Goal: Download file/media

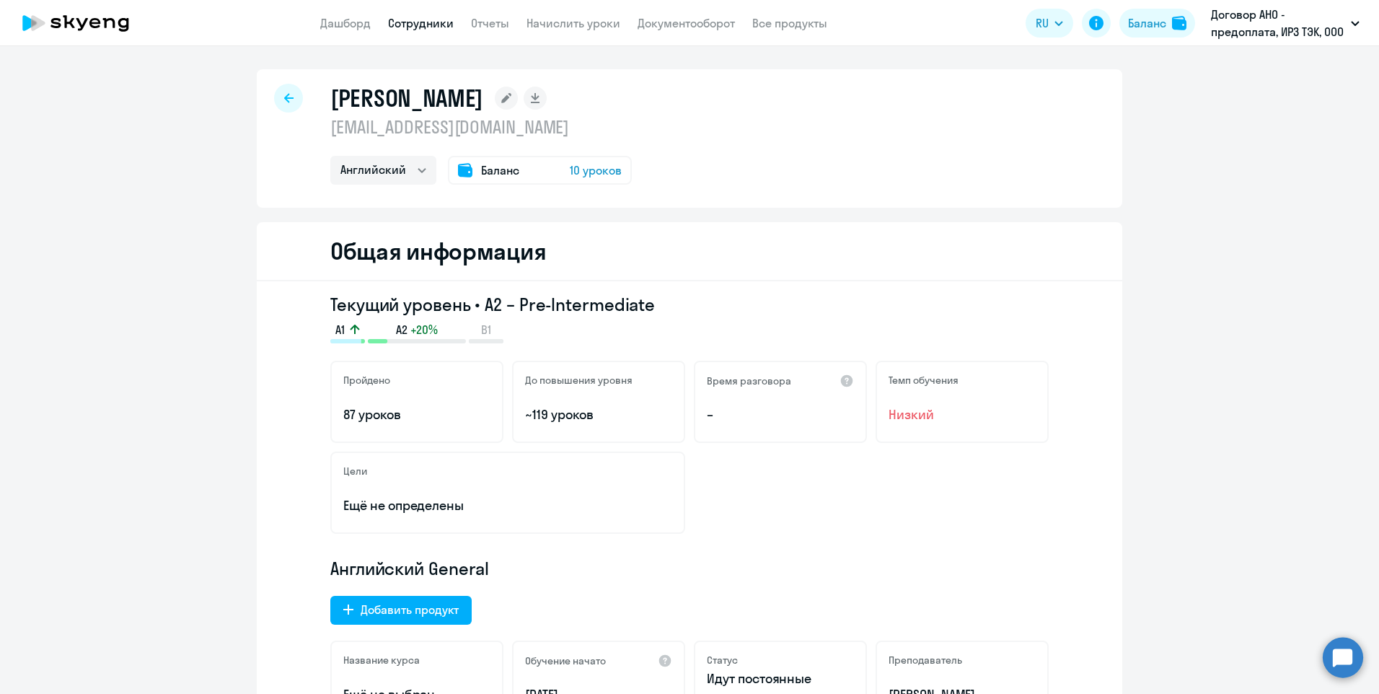
select select "english"
click at [539, 98] on icon at bounding box center [535, 96] width 8 height 7
select select "english"
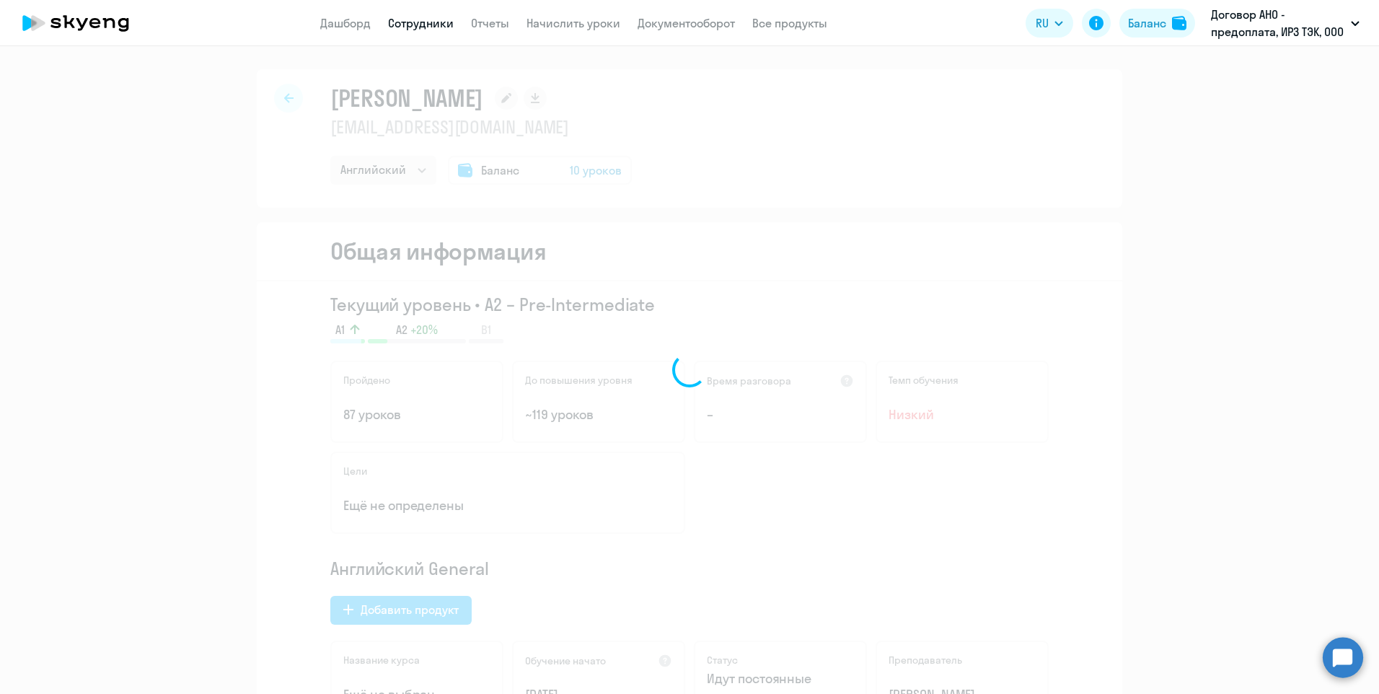
select select "english"
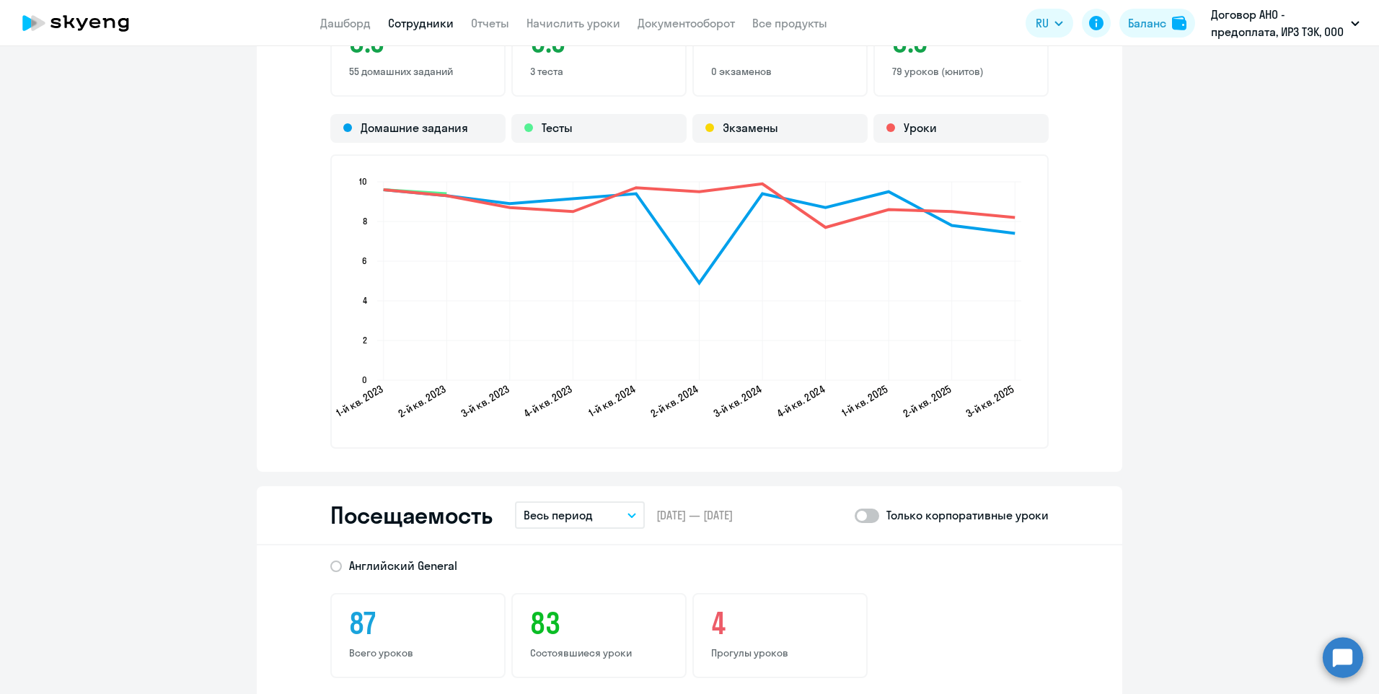
scroll to position [1731, 0]
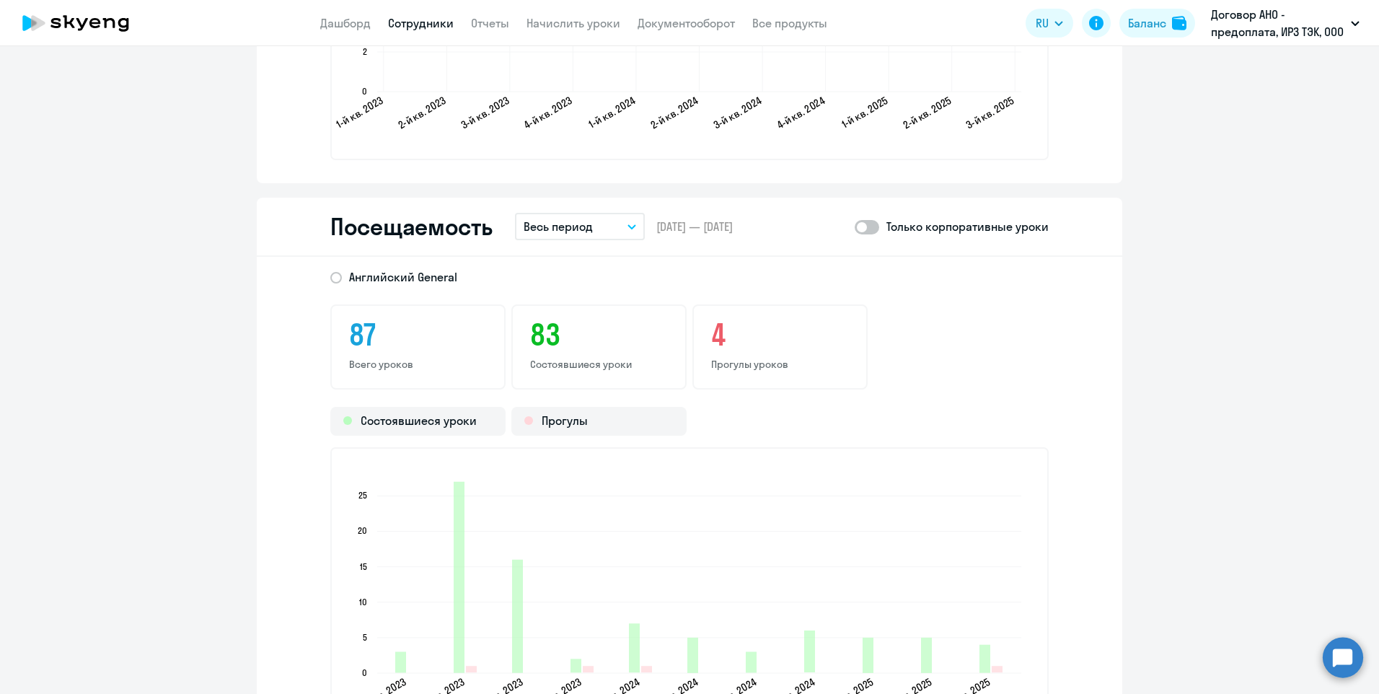
click at [611, 228] on button "Весь период" at bounding box center [580, 226] width 130 height 27
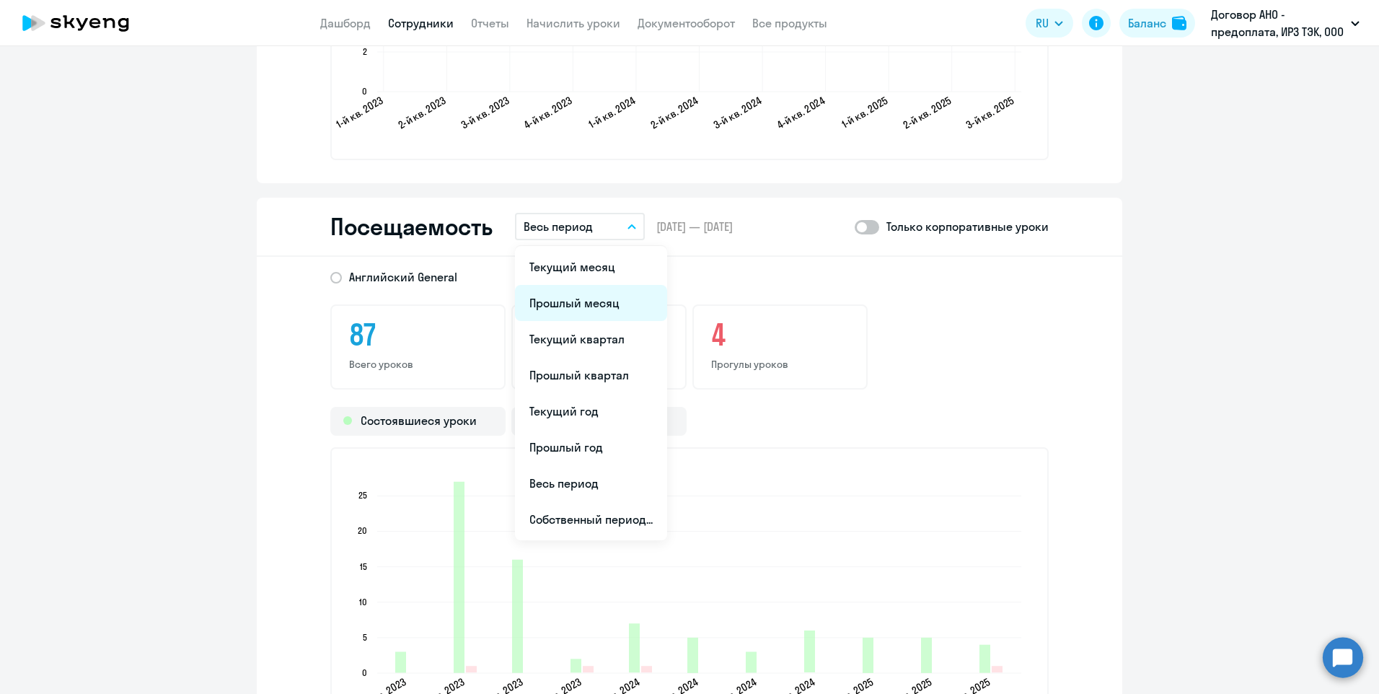
click at [609, 308] on li "Прошлый месяц" at bounding box center [591, 303] width 152 height 36
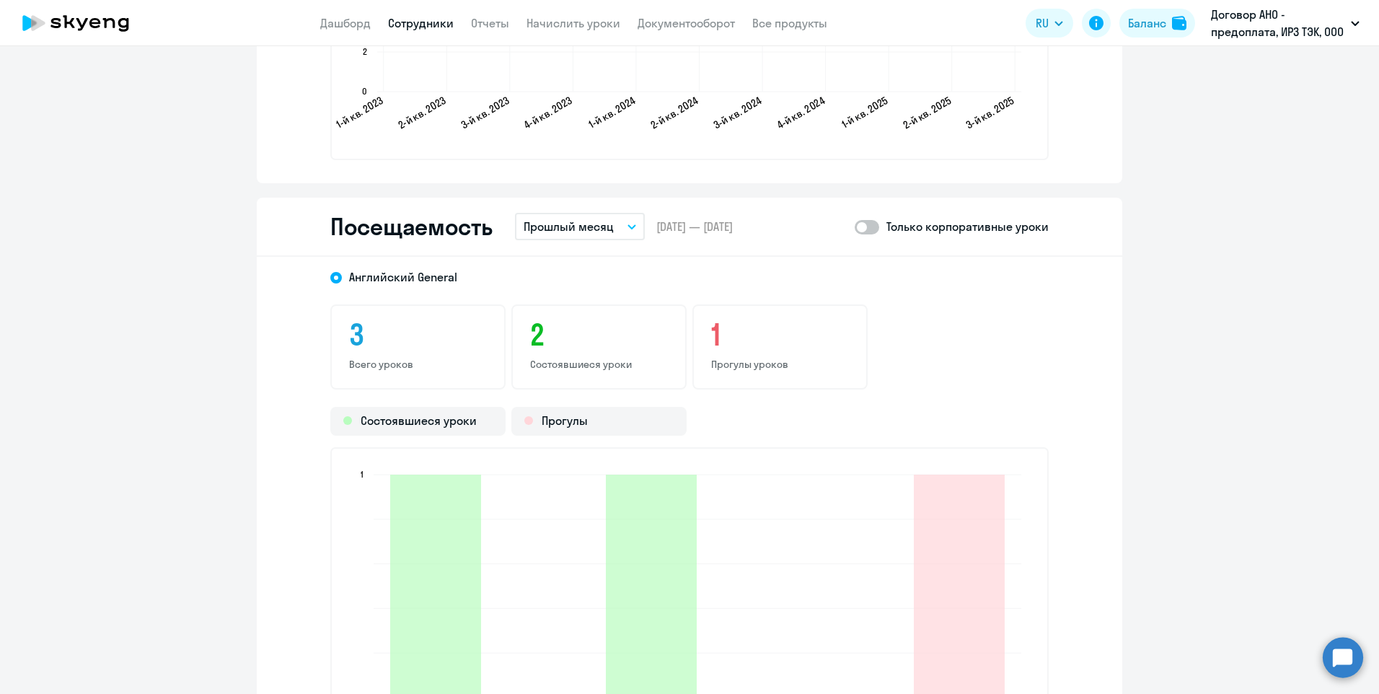
click at [872, 226] on span at bounding box center [867, 227] width 25 height 14
click at [855, 226] on input "checkbox" at bounding box center [854, 226] width 1 height 1
checkbox input "true"
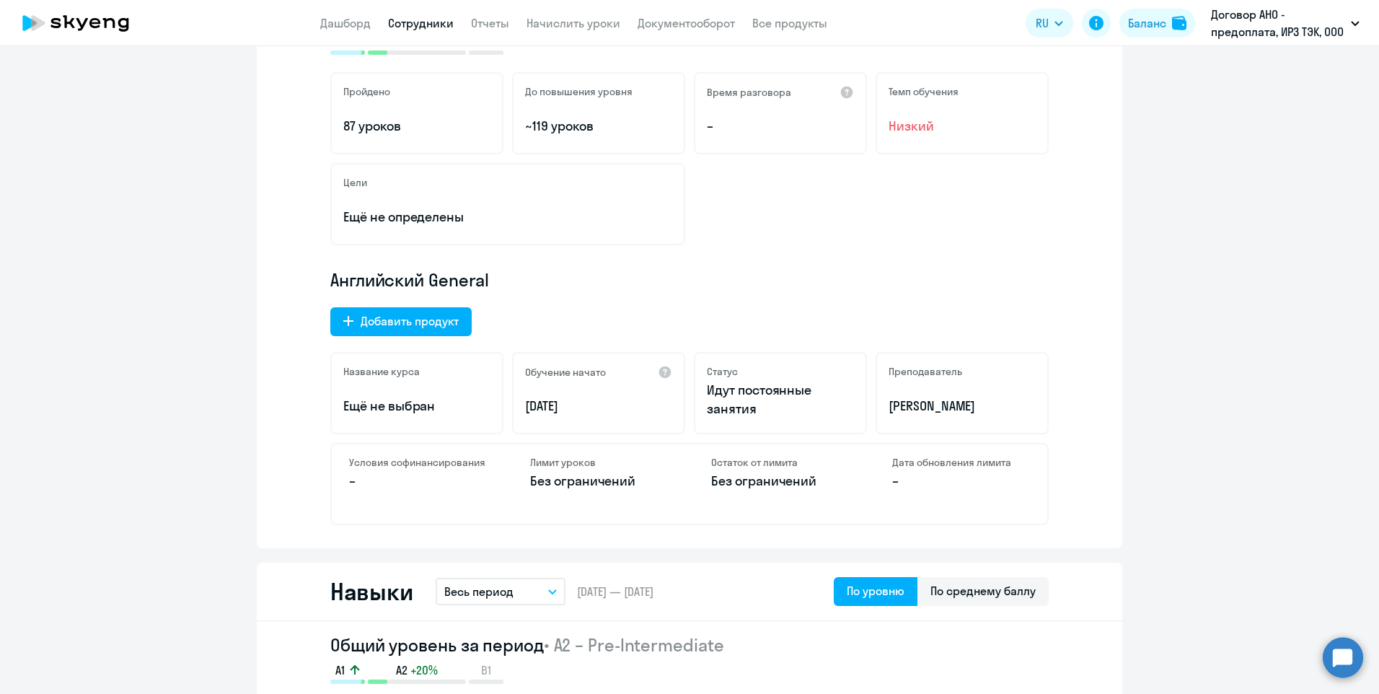
scroll to position [0, 0]
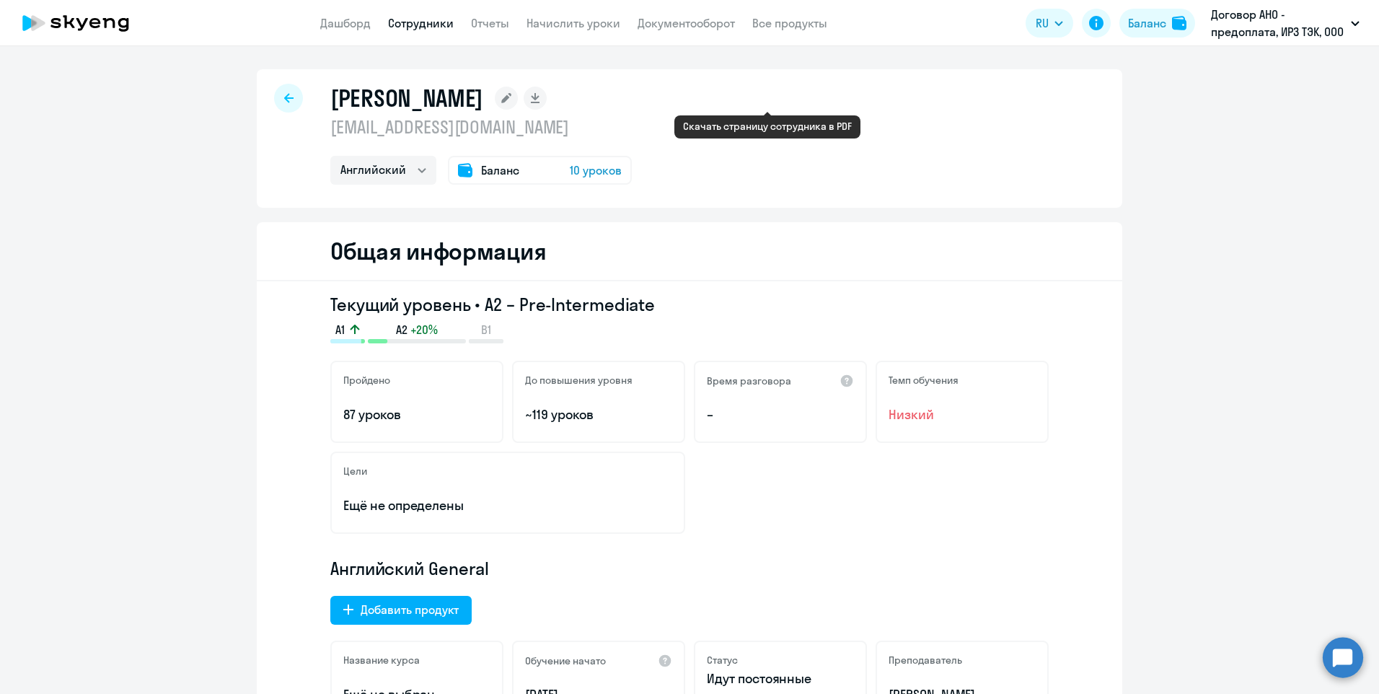
click at [547, 99] on rect at bounding box center [535, 98] width 23 height 23
select select "english"
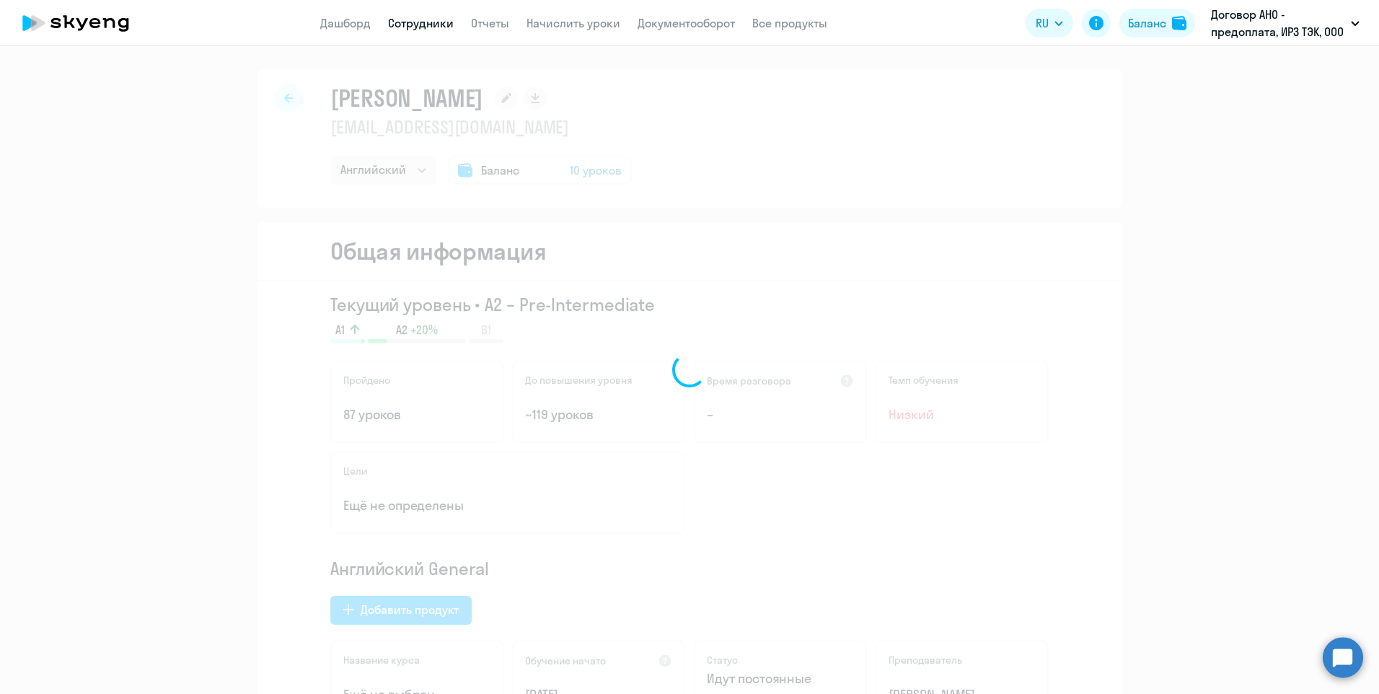
select select "english"
